Goal: Task Accomplishment & Management: Use online tool/utility

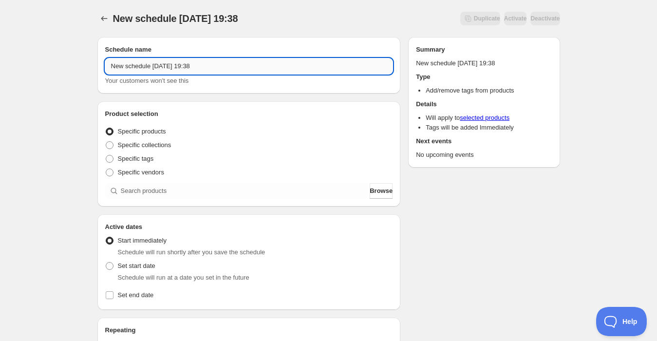
click at [225, 66] on input "New schedule [DATE] 19:38" at bounding box center [249, 66] width 288 height 16
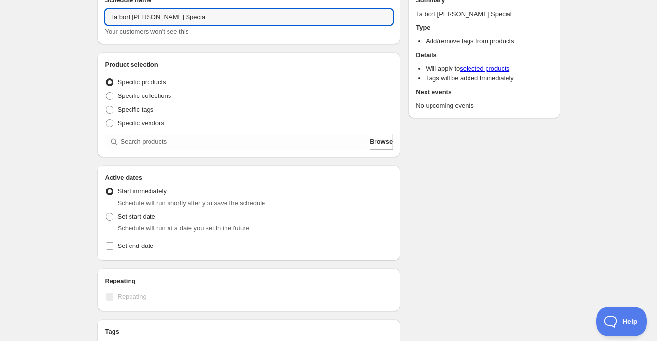
scroll to position [50, 0]
type input "Ta bort [PERSON_NAME] Special"
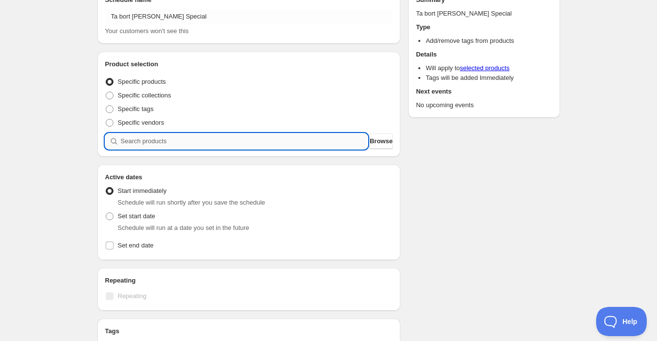
click at [142, 135] on input "search" at bounding box center [244, 141] width 247 height 16
type input "f"
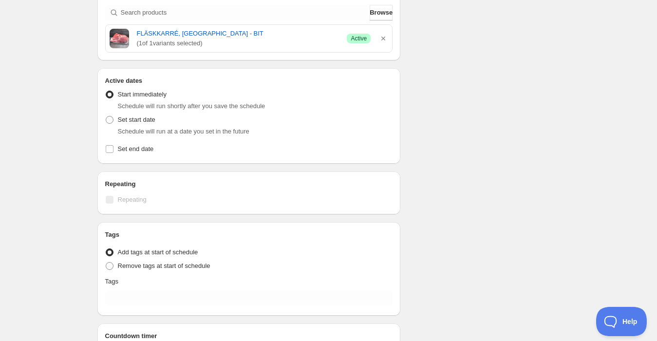
scroll to position [179, 0]
click at [110, 116] on span at bounding box center [110, 119] width 8 height 8
click at [106, 116] on input "Set start date" at bounding box center [106, 115] width 0 height 0
radio input "true"
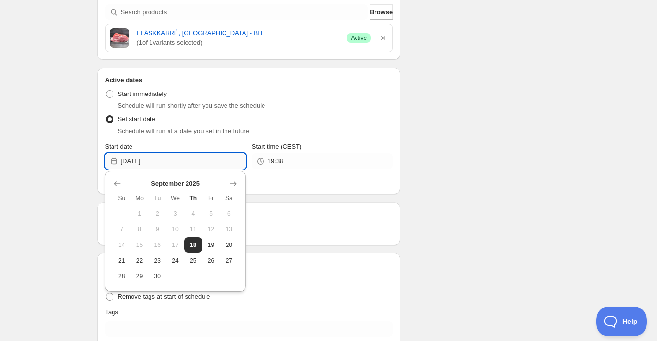
click at [159, 159] on input "[DATE]" at bounding box center [183, 161] width 125 height 16
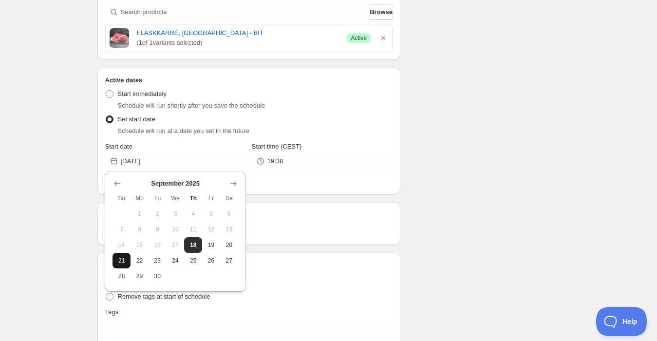
click at [122, 257] on span "21" at bounding box center [121, 261] width 10 height 8
type input "[DATE]"
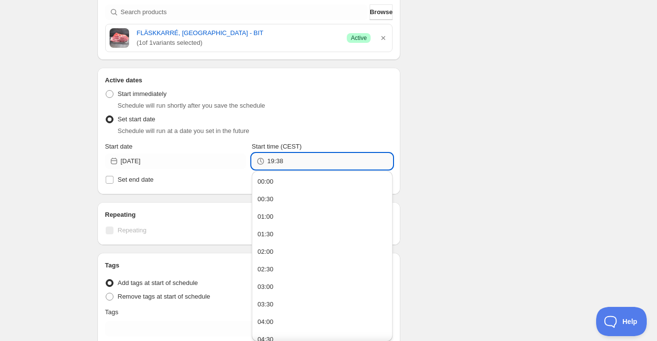
click at [268, 164] on input "19:38" at bounding box center [329, 161] width 125 height 16
type input "18:55"
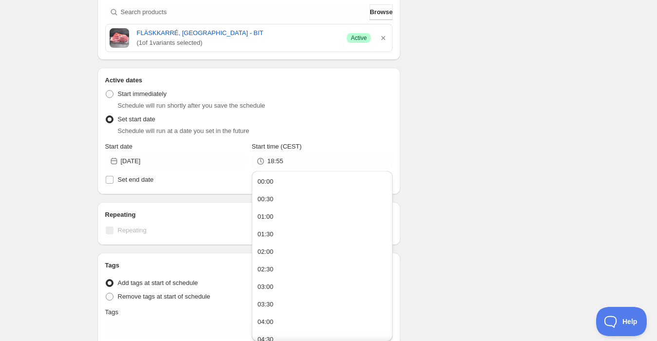
click at [445, 110] on div "Schedule name Ta bort [PERSON_NAME] Special Your customers won't see this Produ…" at bounding box center [325, 153] width 470 height 605
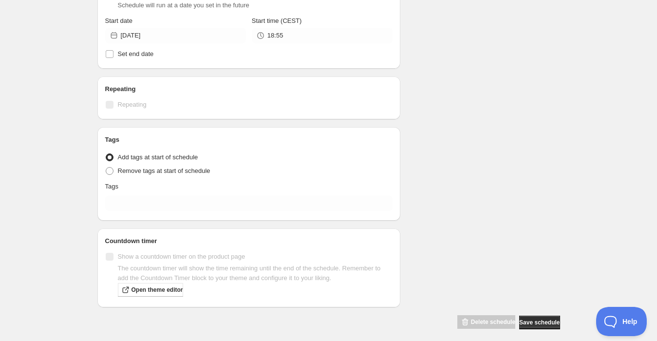
scroll to position [311, 0]
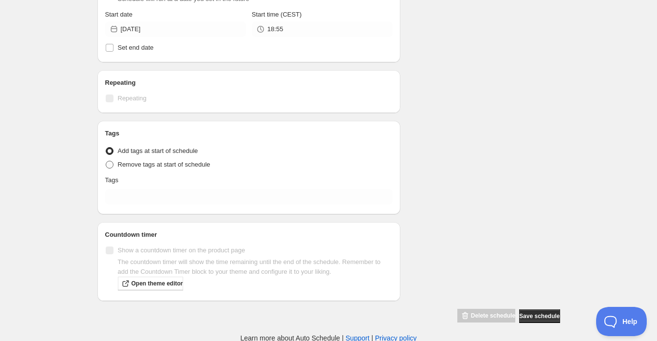
click at [109, 166] on span at bounding box center [110, 165] width 8 height 8
click at [106, 161] on input "Remove tags at start of schedule" at bounding box center [106, 161] width 0 height 0
radio input "true"
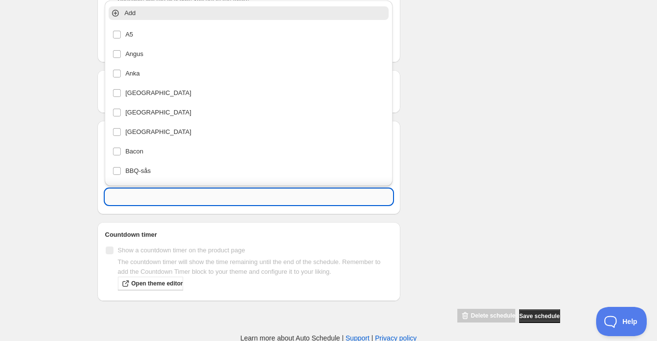
click at [118, 198] on input "text" at bounding box center [249, 197] width 288 height 16
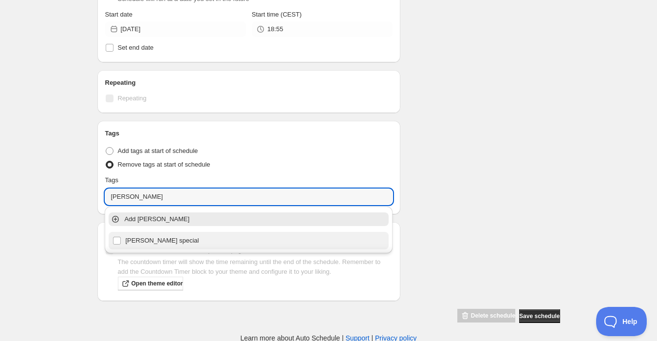
click at [119, 240] on div "[PERSON_NAME] special" at bounding box center [248, 241] width 272 height 14
type input "[PERSON_NAME] special"
checkbox input "true"
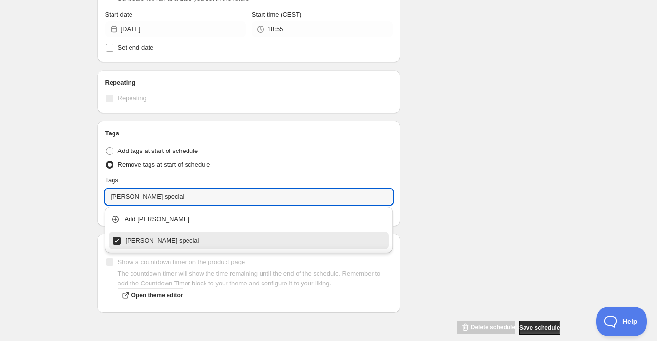
type input "[PERSON_NAME] special"
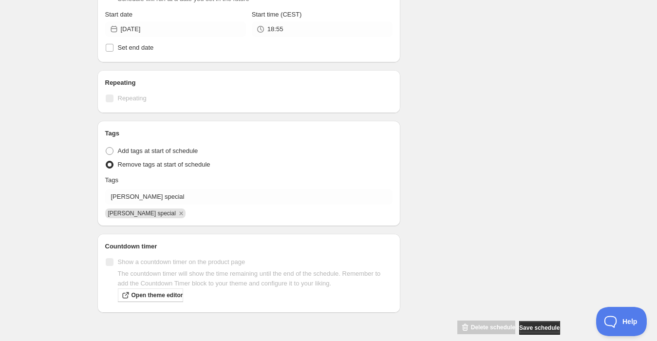
click at [478, 153] on div "Schedule name Ta bort [PERSON_NAME] Special Your customers won't see this Produ…" at bounding box center [325, 27] width 470 height 616
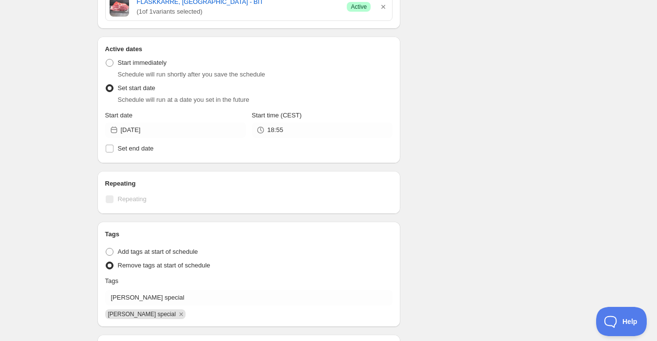
scroll to position [209, 0]
click at [458, 119] on div "Schedule name Ta bort [PERSON_NAME] Special Your customers won't see this Produ…" at bounding box center [325, 128] width 470 height 616
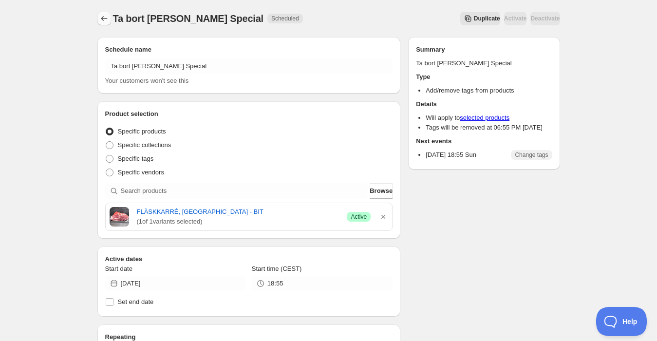
click at [102, 16] on icon "Schedules" at bounding box center [104, 19] width 10 height 10
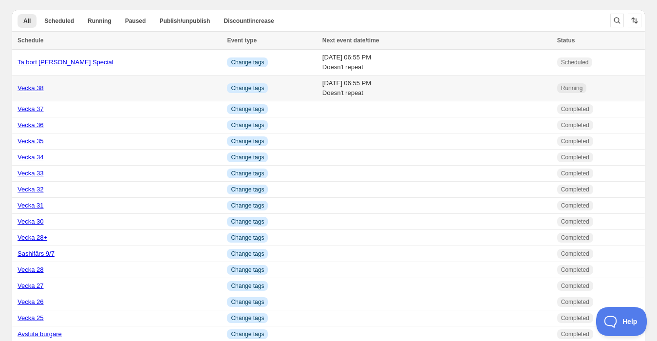
click at [38, 86] on link "Vecka 38" at bounding box center [31, 87] width 26 height 7
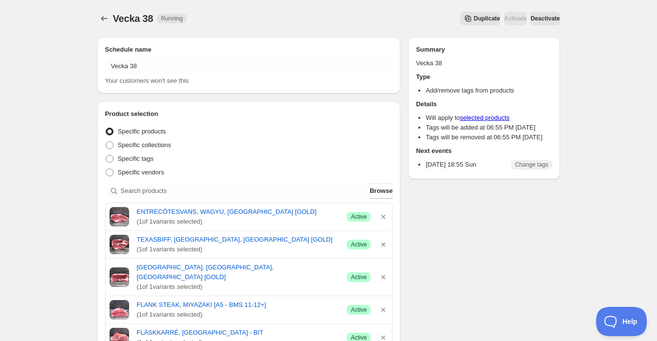
click at [474, 19] on span "Duplicate" at bounding box center [487, 19] width 26 height 8
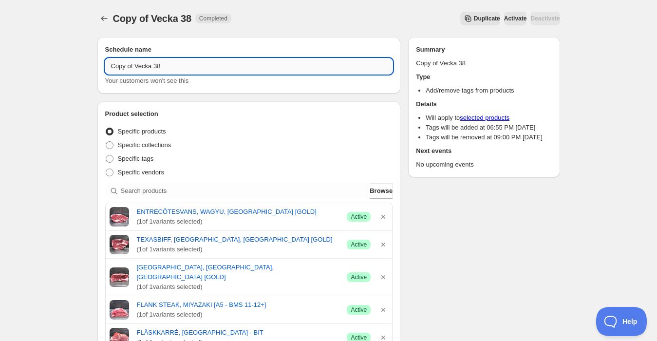
click at [136, 71] on input "Copy of Vecka 38" at bounding box center [249, 66] width 288 height 16
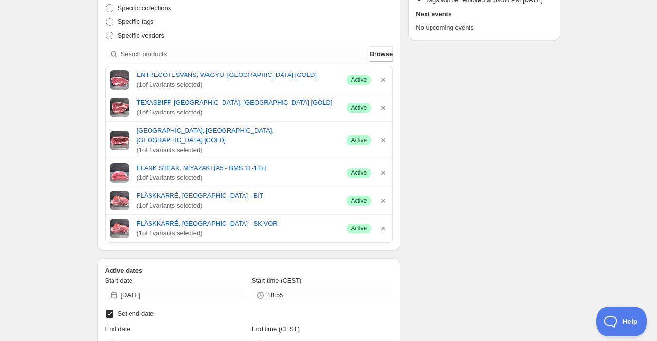
scroll to position [142, 0]
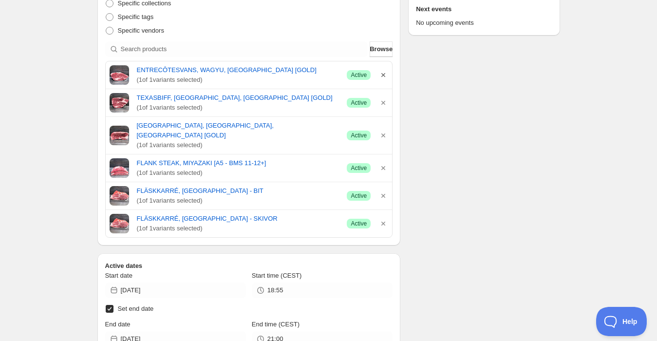
type input "Vecka 39"
click at [384, 71] on icon "button" at bounding box center [383, 75] width 10 height 10
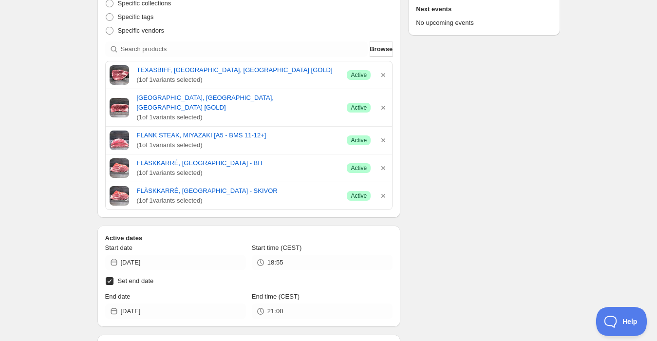
click at [384, 71] on icon "button" at bounding box center [383, 75] width 10 height 10
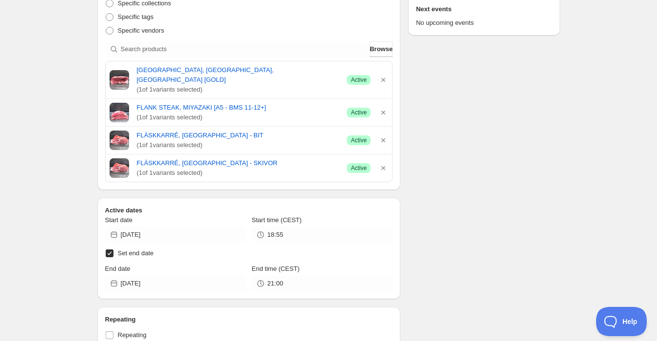
click at [384, 75] on icon "button" at bounding box center [383, 80] width 10 height 10
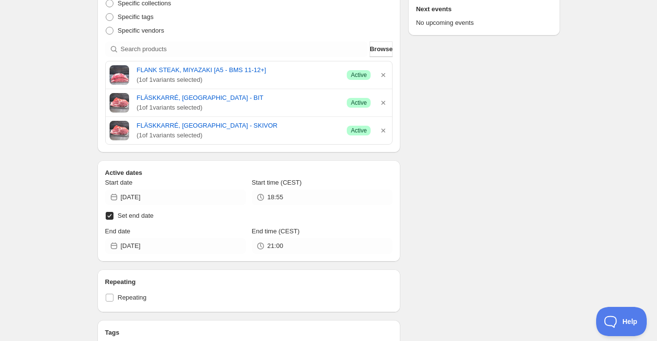
click at [384, 71] on icon "button" at bounding box center [383, 75] width 10 height 10
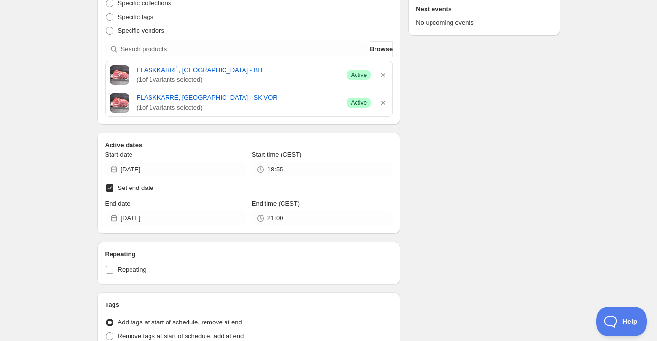
click at [384, 71] on icon "button" at bounding box center [383, 75] width 10 height 10
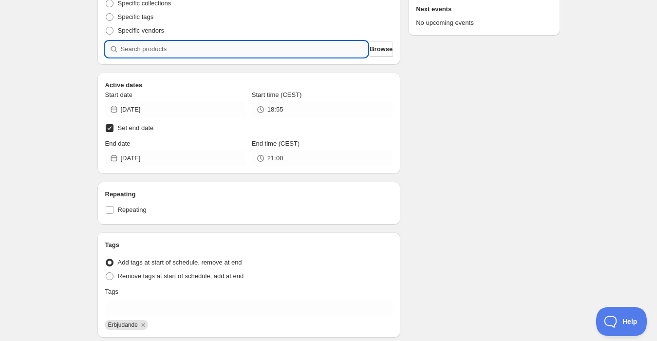
click at [314, 53] on input "search" at bounding box center [244, 49] width 247 height 16
type input "s"
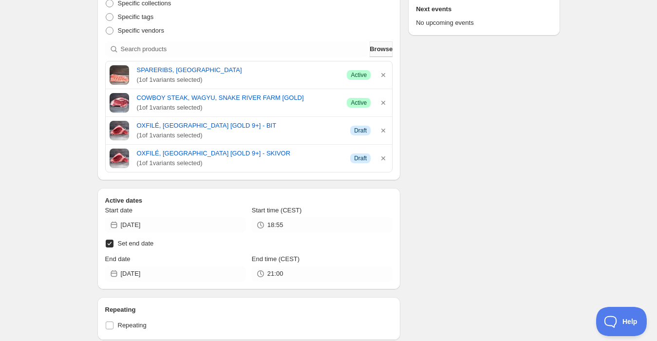
click at [382, 50] on span "Browse" at bounding box center [381, 49] width 23 height 10
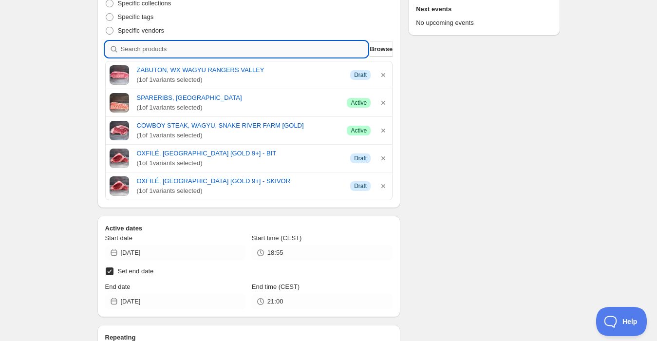
click at [202, 49] on input "search" at bounding box center [244, 49] width 247 height 16
type input "c"
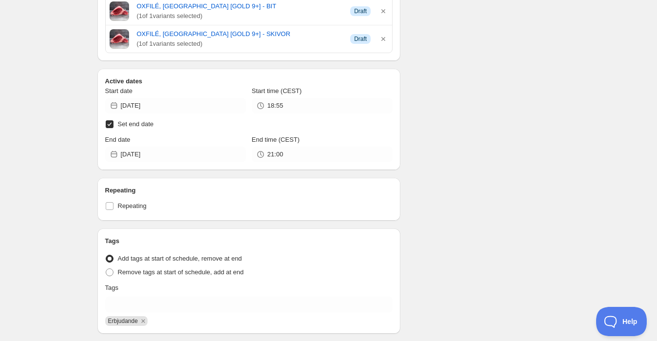
scroll to position [345, 0]
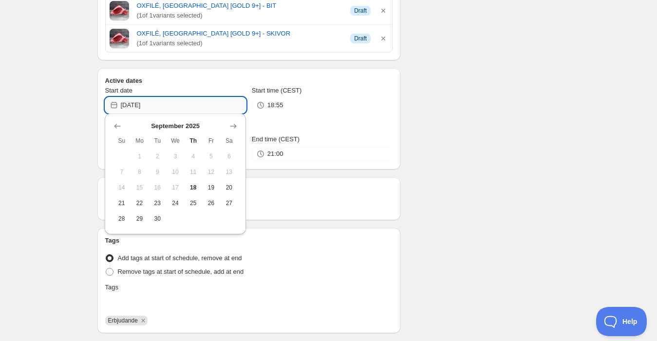
click at [161, 102] on input "[DATE]" at bounding box center [183, 105] width 125 height 16
click at [117, 204] on span "21" at bounding box center [121, 203] width 10 height 8
type input "[DATE]"
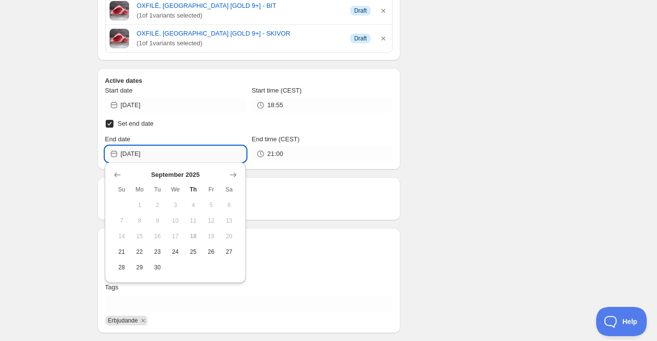
click at [145, 150] on input "[DATE]" at bounding box center [183, 154] width 125 height 16
click at [125, 265] on span "28" at bounding box center [121, 267] width 10 height 8
type input "[DATE]"
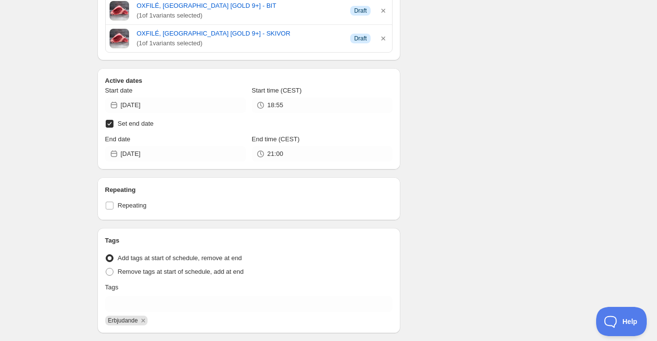
click at [266, 149] on div "21:00" at bounding box center [322, 154] width 141 height 16
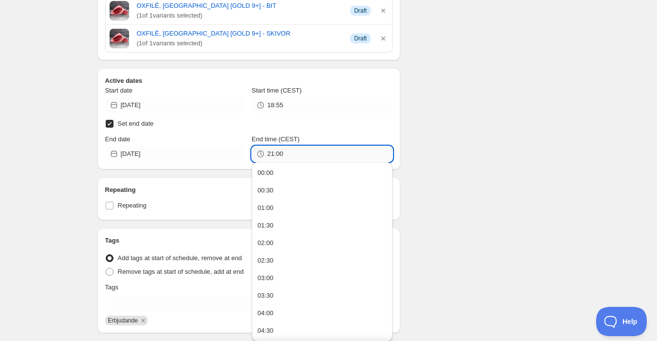
click at [270, 150] on input "21:00" at bounding box center [329, 154] width 125 height 16
type input "18:55"
click at [72, 186] on div "Vecka 39. This page is ready Vecka 39 Completed Duplicate Activate Deactivate M…" at bounding box center [328, 58] width 657 height 806
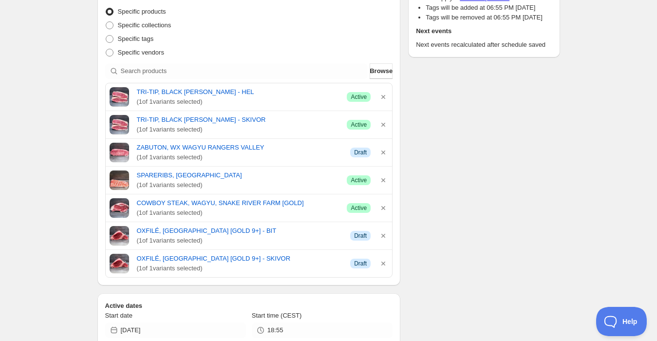
scroll to position [0, 0]
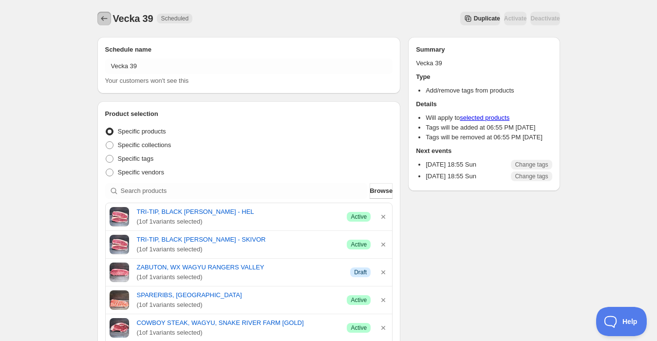
click at [105, 14] on button "Schedules" at bounding box center [104, 19] width 14 height 14
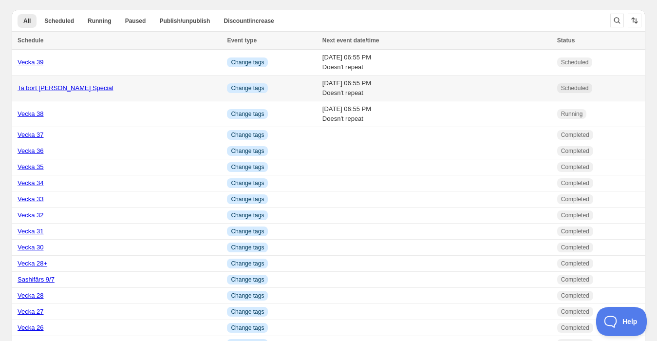
click at [52, 89] on link "Ta bort [PERSON_NAME] Special" at bounding box center [66, 87] width 96 height 7
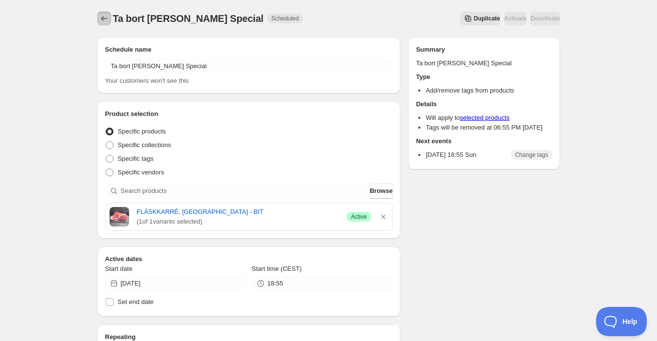
click at [98, 23] on button "Schedules" at bounding box center [104, 19] width 14 height 14
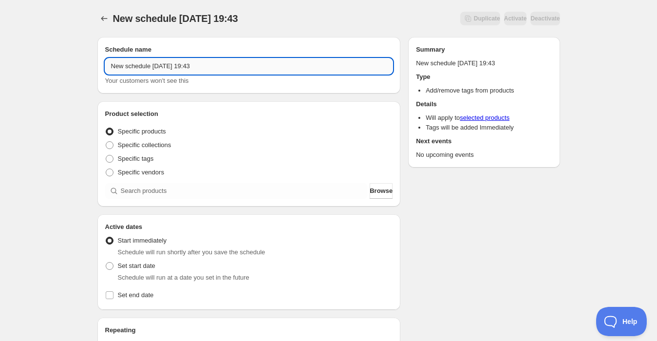
click at [195, 64] on input "New schedule [DATE] 19:43" at bounding box center [249, 66] width 288 height 16
type input "Lägg till Jim Special"
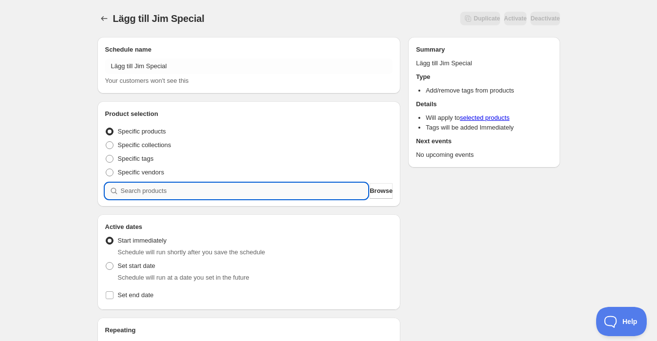
click at [161, 190] on input "search" at bounding box center [244, 191] width 247 height 16
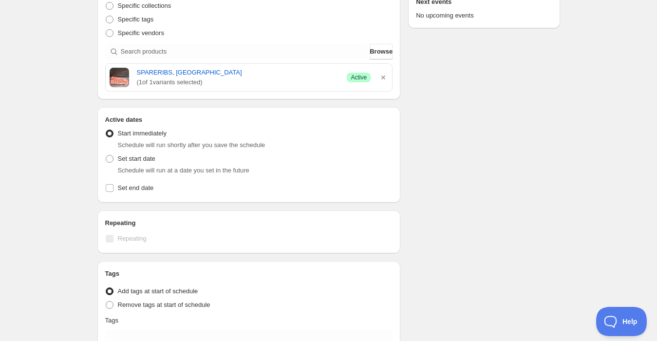
scroll to position [142, 0]
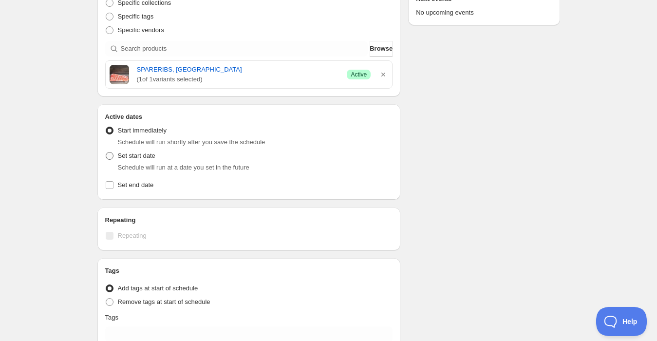
click at [106, 156] on span at bounding box center [110, 156] width 8 height 8
click at [106, 152] on input "Set start date" at bounding box center [106, 152] width 0 height 0
radio input "true"
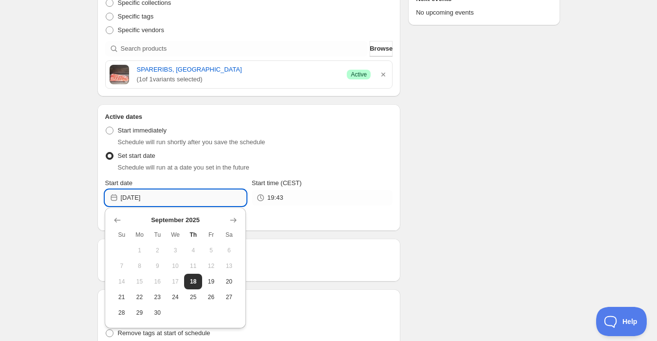
click at [150, 194] on input "[DATE]" at bounding box center [183, 198] width 125 height 16
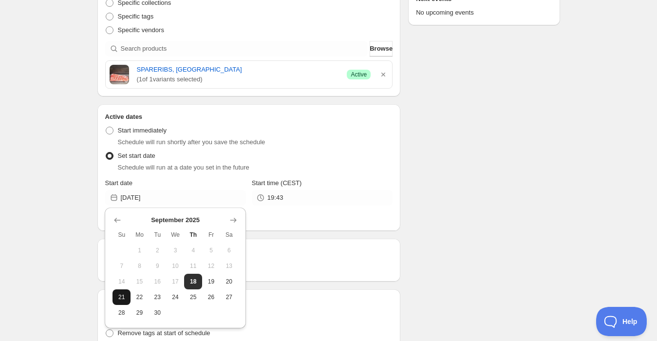
click at [121, 300] on span "21" at bounding box center [121, 297] width 10 height 8
type input "[DATE]"
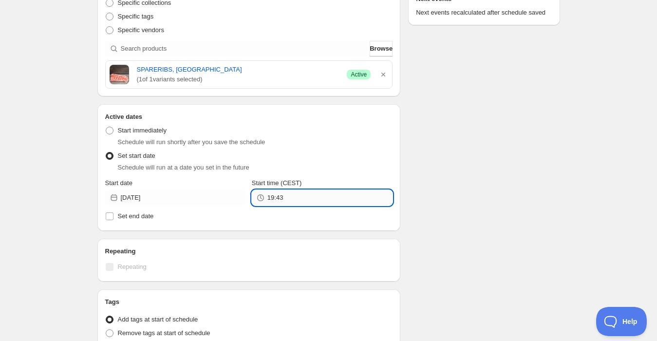
click at [270, 199] on input "19:43" at bounding box center [329, 198] width 125 height 16
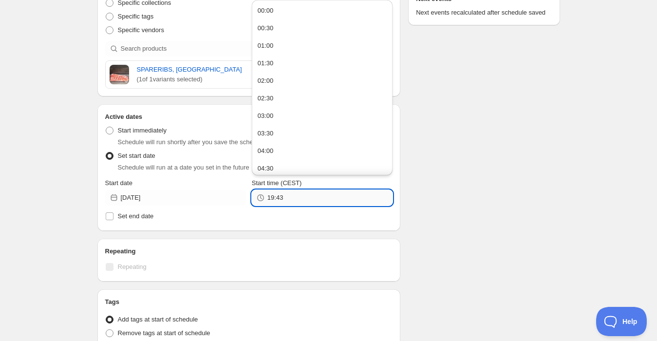
click at [270, 199] on input "19:43" at bounding box center [329, 198] width 125 height 16
type input "18:55"
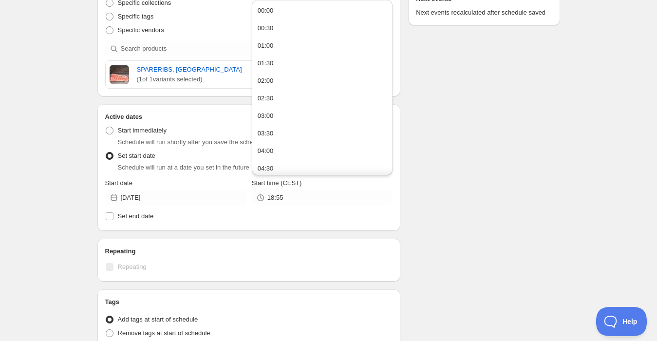
click at [105, 217] on span at bounding box center [109, 216] width 9 height 9
click at [106, 217] on input "Set end date" at bounding box center [110, 216] width 8 height 8
checkbox input "true"
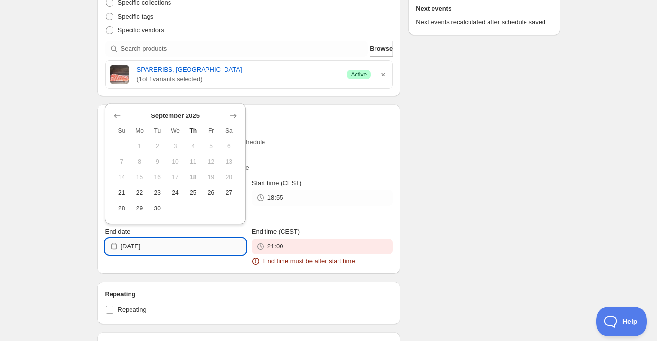
click at [138, 242] on input "[DATE]" at bounding box center [183, 247] width 125 height 16
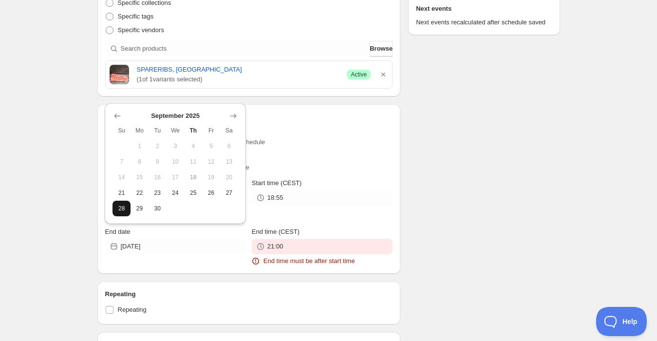
click at [123, 208] on span "28" at bounding box center [121, 208] width 10 height 8
type input "[DATE]"
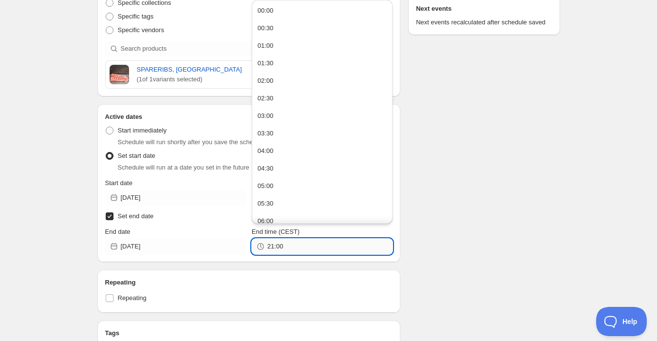
click at [269, 246] on input "21:00" at bounding box center [329, 247] width 125 height 16
type input "18:55"
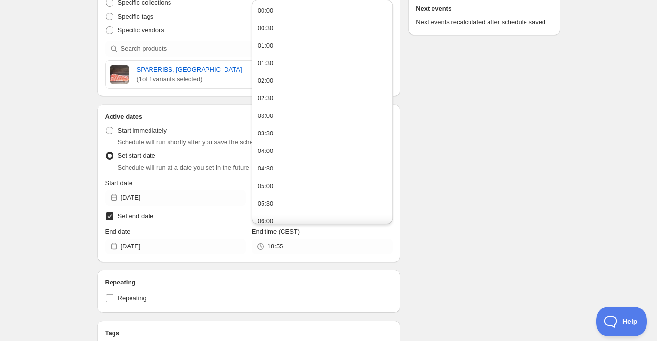
click at [47, 175] on div "Lägg till Jim Special. This page is ready Lägg till Jim Special Duplicate Activ…" at bounding box center [328, 200] width 657 height 685
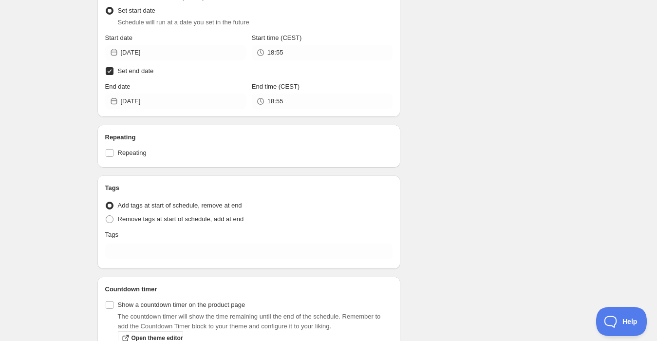
scroll to position [293, 0]
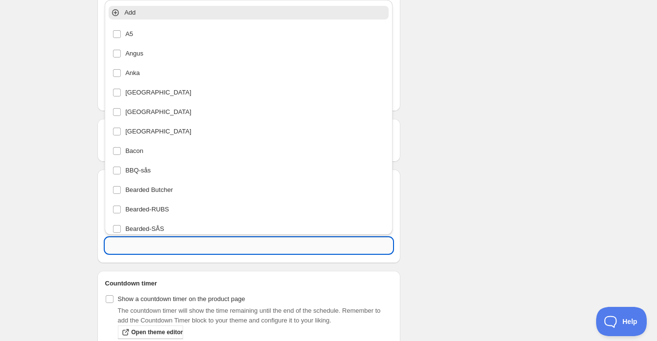
click at [140, 242] on input "text" at bounding box center [249, 246] width 288 height 16
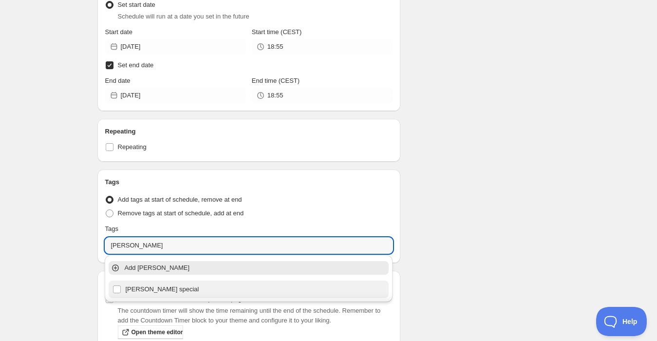
click at [130, 287] on div "[PERSON_NAME] special" at bounding box center [248, 289] width 272 height 14
type input "[PERSON_NAME] special"
checkbox input "true"
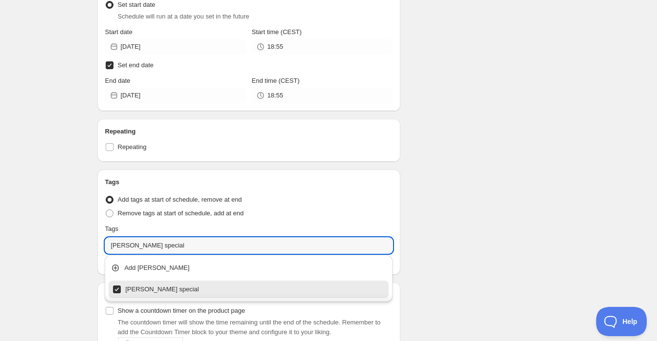
type input "[PERSON_NAME] special"
click at [75, 167] on div "Lägg till Jim Special. This page is ready Lägg till Jim Special Duplicate Activ…" at bounding box center [328, 55] width 657 height 696
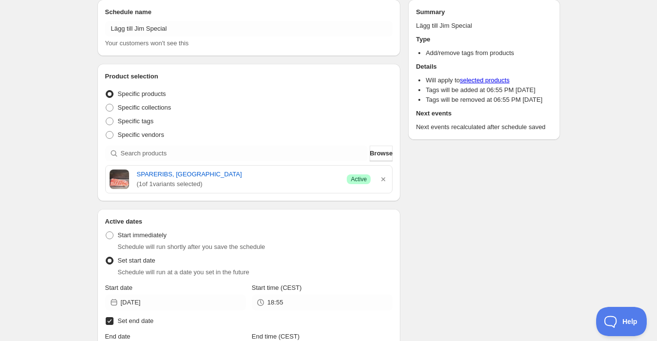
scroll to position [0, 0]
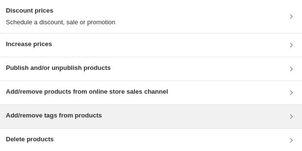
click at [93, 116] on h3 "Add/remove tags from products" at bounding box center [54, 116] width 96 height 10
click at [133, 111] on div "Add/remove tags from products" at bounding box center [151, 117] width 290 height 12
